Goal: Find specific page/section: Find specific page/section

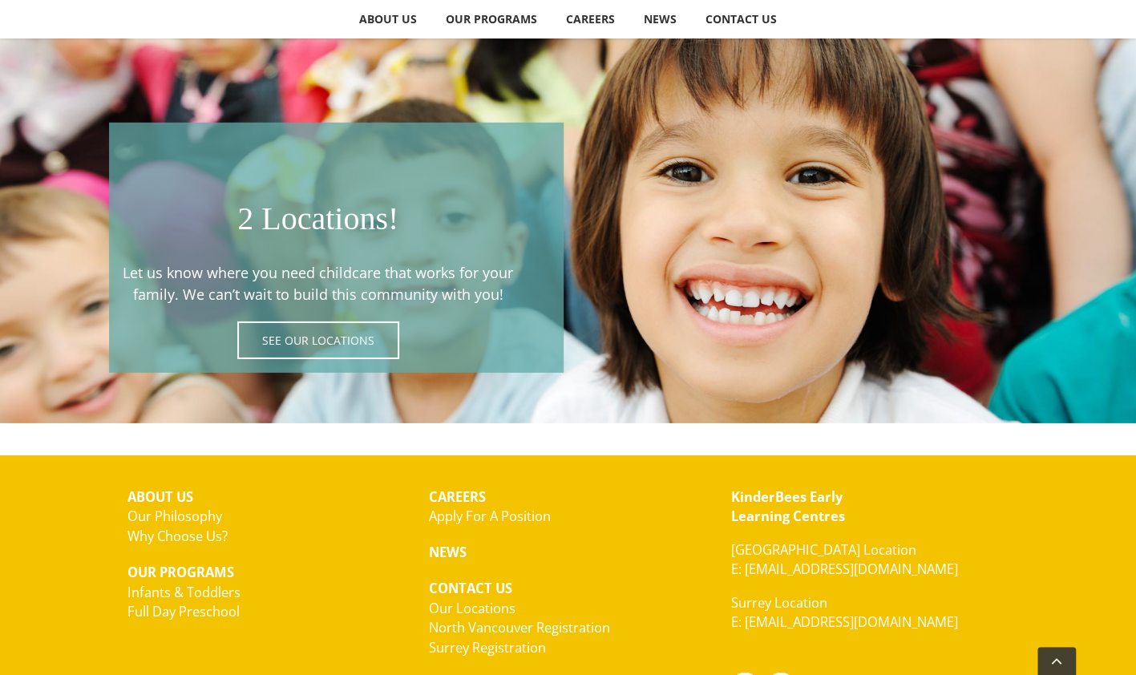
scroll to position [2806, 0]
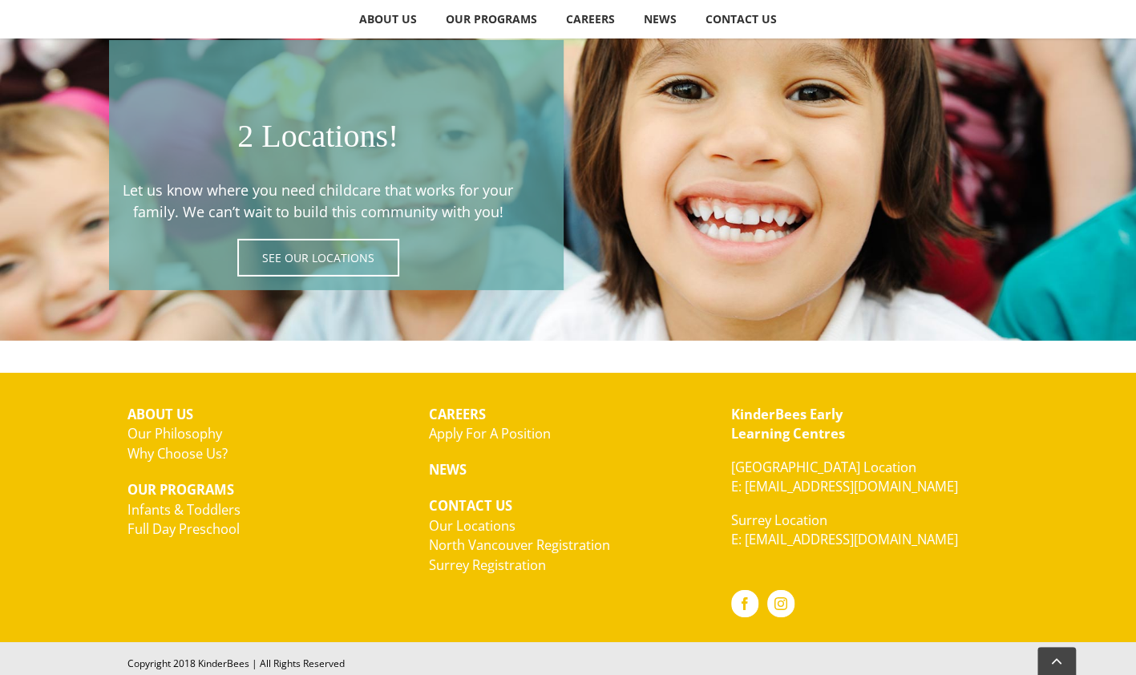
click at [544, 536] on link "North Vancouver Registration" at bounding box center [519, 544] width 181 height 18
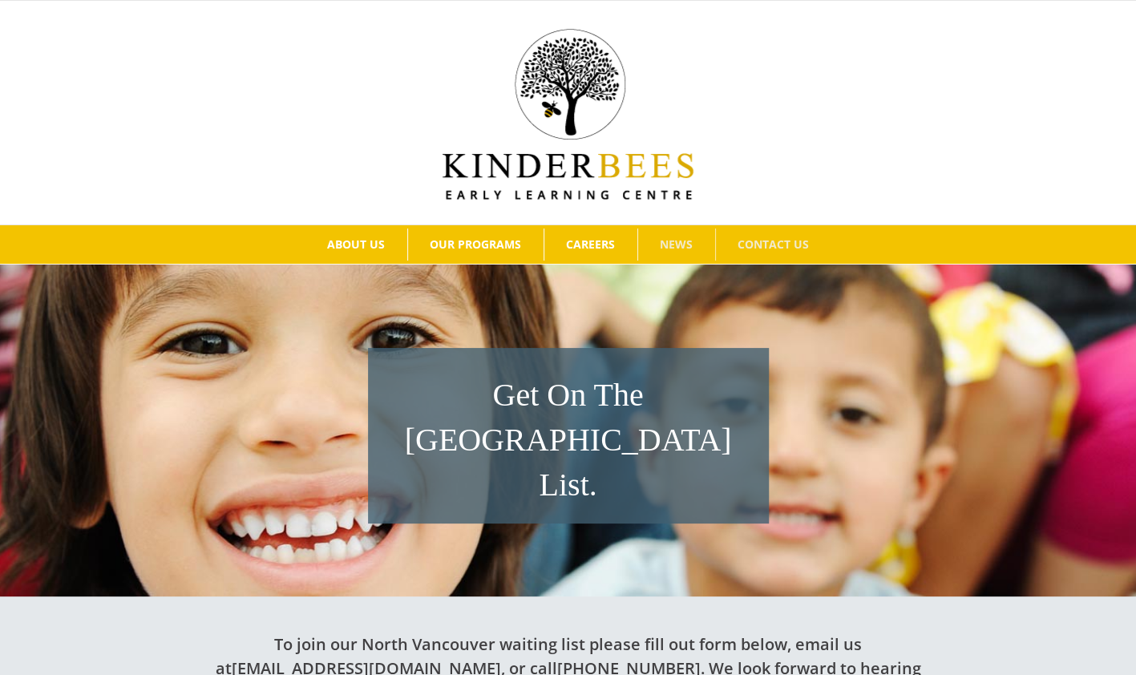
click at [675, 245] on span "NEWS" at bounding box center [676, 244] width 33 height 11
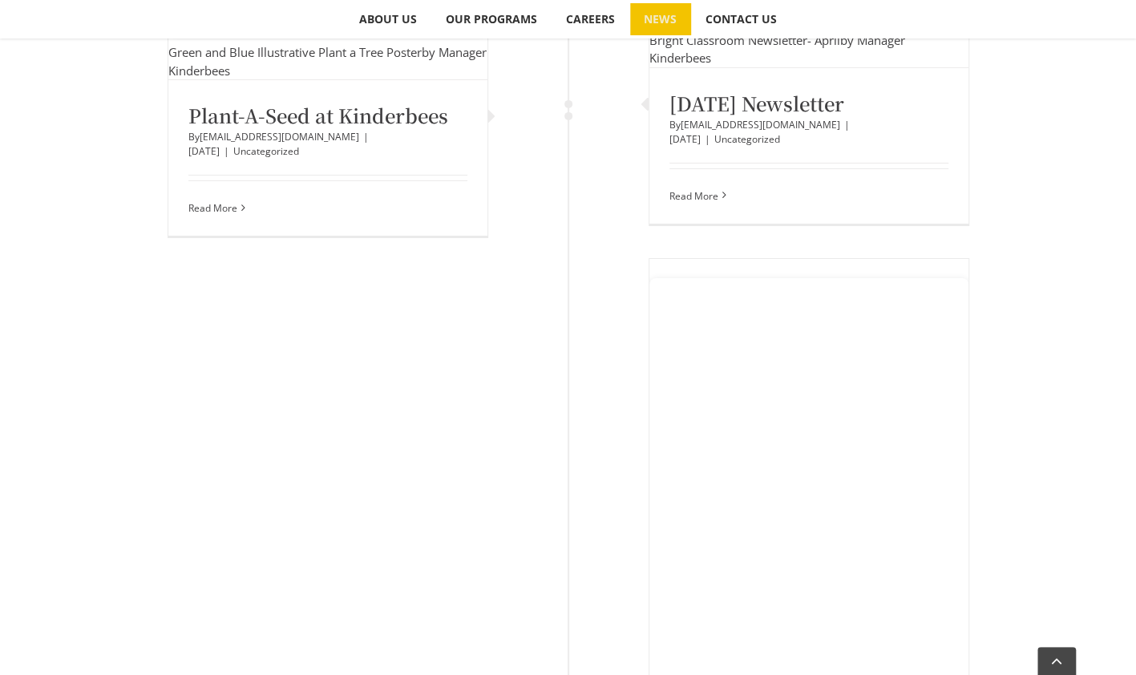
scroll to position [2966, 0]
